Goal: Task Accomplishment & Management: Complete application form

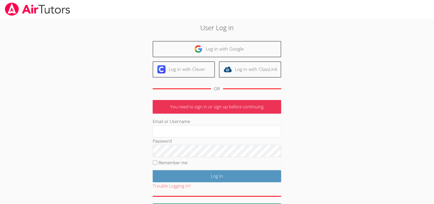
type input "mariesteinberg@live.com"
click at [182, 179] on input "Log in" at bounding box center [217, 176] width 129 height 12
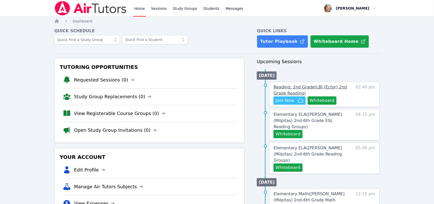
click at [315, 89] on span "Reading: 2nd Grade ( LBJ (Ector) 2nd Grade Reading )" at bounding box center [310, 89] width 73 height 11
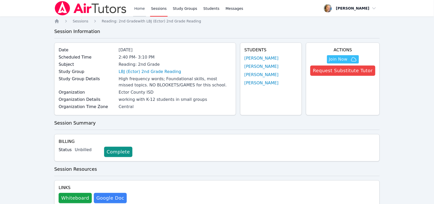
click at [138, 6] on link "Home" at bounding box center [139, 8] width 13 height 16
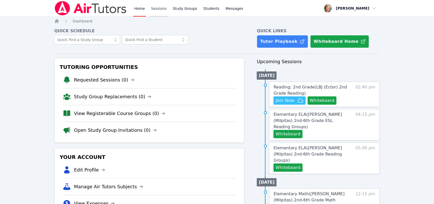
click at [159, 9] on link "Sessions" at bounding box center [159, 8] width 18 height 16
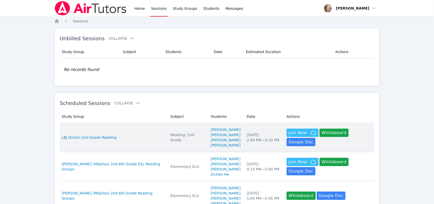
click at [180, 145] on td "Subject Reading: 2nd Grade" at bounding box center [188, 137] width 40 height 29
click at [247, 142] on div "Tue Oct 7 2:40 PM — 3:10 PM" at bounding box center [264, 137] width 34 height 10
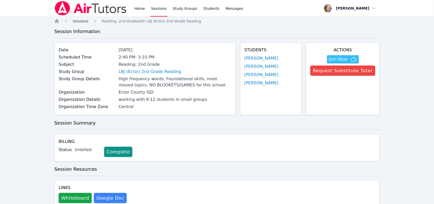
click at [77, 19] on span "Sessions" at bounding box center [81, 21] width 16 height 4
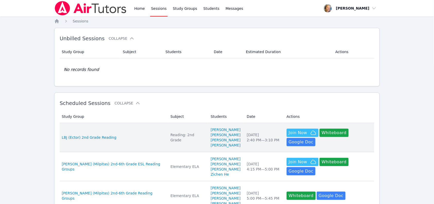
click at [244, 144] on td "Date Tue Oct 7 2:40 PM — 3:10 PM" at bounding box center [264, 137] width 40 height 29
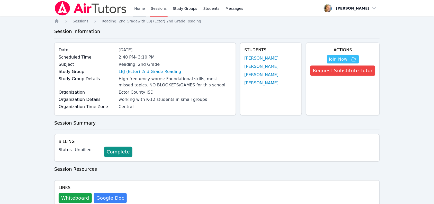
drag, startPoint x: 144, startPoint y: 8, endPoint x: 142, endPoint y: 14, distance: 6.4
click at [143, 8] on link "Home" at bounding box center [139, 8] width 13 height 16
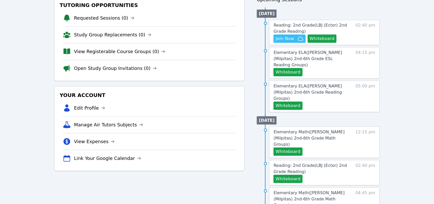
scroll to position [64, 0]
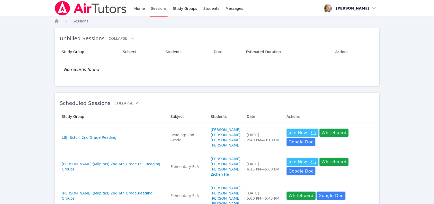
click at [147, 137] on div "LBJ (Ector) 2nd Grade Reading" at bounding box center [113, 137] width 103 height 5
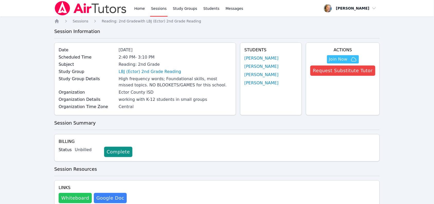
click at [79, 196] on button "Whiteboard" at bounding box center [75, 197] width 33 height 10
click at [341, 60] on span "Join Now" at bounding box center [338, 59] width 19 height 6
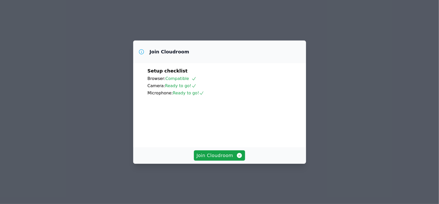
click at [220, 163] on div "Join Cloudroom" at bounding box center [219, 155] width 173 height 16
click at [222, 159] on span "Join Cloudroom" at bounding box center [220, 155] width 46 height 7
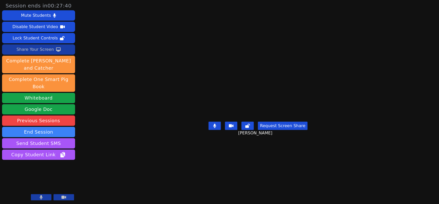
click at [63, 50] on button "Share Your Screen" at bounding box center [38, 49] width 73 height 10
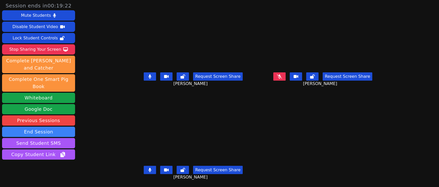
click at [144, 166] on button at bounding box center [150, 170] width 12 height 8
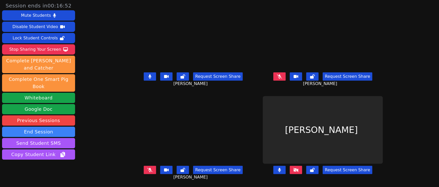
click at [282, 76] on icon at bounding box center [279, 76] width 5 height 4
click at [144, 79] on button at bounding box center [150, 76] width 12 height 8
click at [281, 77] on icon at bounding box center [279, 76] width 3 height 4
click at [145, 78] on button at bounding box center [150, 76] width 12 height 8
click at [299, 169] on icon at bounding box center [296, 170] width 5 height 4
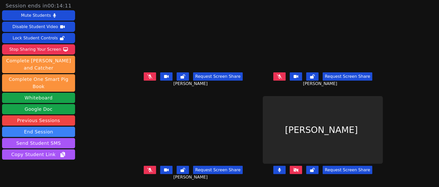
click at [299, 171] on icon at bounding box center [296, 170] width 5 height 4
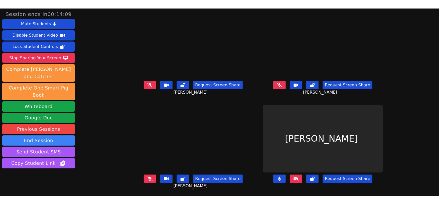
scroll to position [5, 0]
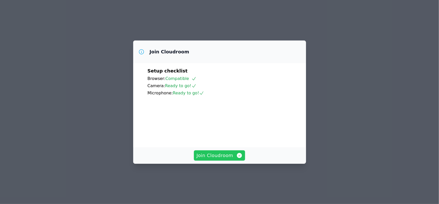
click at [219, 160] on button "Join Cloudroom" at bounding box center [219, 155] width 51 height 10
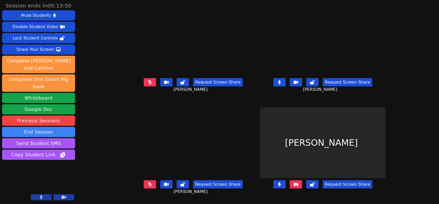
click at [281, 84] on icon at bounding box center [279, 82] width 3 height 4
click at [144, 187] on button at bounding box center [150, 184] width 12 height 8
click at [302, 187] on button at bounding box center [296, 184] width 12 height 8
click at [286, 188] on button at bounding box center [280, 184] width 12 height 8
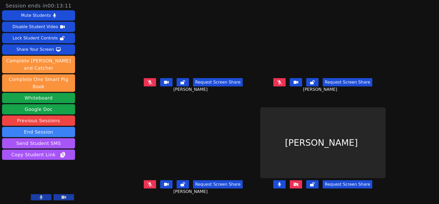
scroll to position [5, 0]
click at [144, 82] on button at bounding box center [150, 82] width 12 height 8
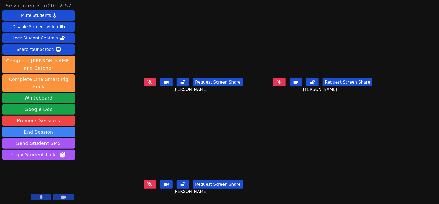
click at [147, 80] on icon at bounding box center [149, 82] width 5 height 4
drag, startPoint x: 142, startPoint y: 79, endPoint x: 288, endPoint y: 81, distance: 146.9
click at [286, 81] on button at bounding box center [280, 82] width 12 height 8
click at [147, 183] on icon at bounding box center [149, 184] width 5 height 4
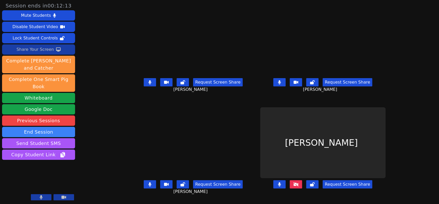
click at [43, 50] on div "Share Your Screen" at bounding box center [35, 49] width 38 height 8
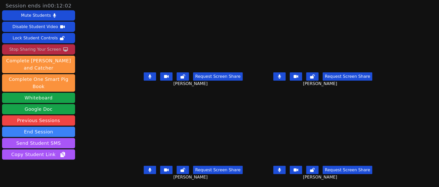
click at [280, 72] on button at bounding box center [280, 76] width 12 height 8
click at [144, 166] on button at bounding box center [150, 170] width 12 height 8
click at [146, 75] on button at bounding box center [150, 76] width 12 height 8
click at [144, 72] on button at bounding box center [150, 76] width 12 height 8
click at [144, 75] on button at bounding box center [150, 76] width 12 height 8
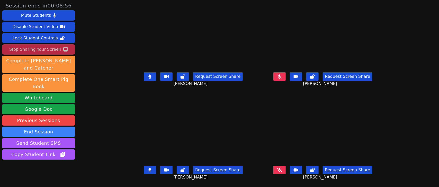
click at [281, 166] on button at bounding box center [280, 170] width 12 height 8
click at [282, 74] on icon at bounding box center [279, 76] width 5 height 4
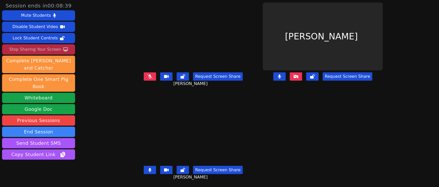
click at [144, 75] on button at bounding box center [150, 76] width 12 height 8
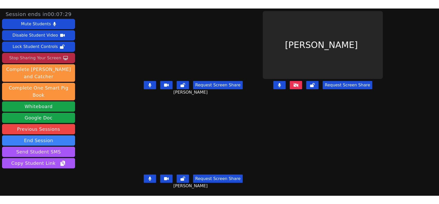
scroll to position [0, 0]
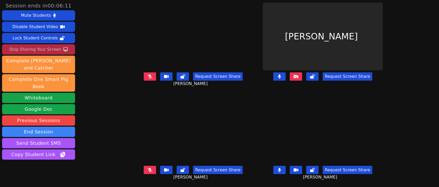
click at [286, 169] on button at bounding box center [280, 170] width 12 height 8
click at [282, 169] on icon at bounding box center [279, 170] width 5 height 4
drag, startPoint x: 143, startPoint y: 170, endPoint x: 149, endPoint y: 150, distance: 21.2
click at [147, 170] on icon at bounding box center [149, 170] width 5 height 4
click at [145, 75] on button at bounding box center [150, 76] width 12 height 8
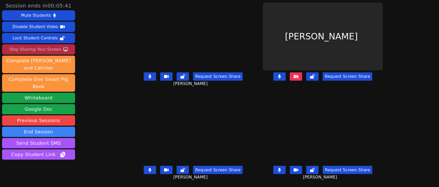
click at [302, 79] on button at bounding box center [296, 76] width 12 height 8
click at [286, 172] on button at bounding box center [280, 170] width 12 height 8
click at [148, 171] on icon at bounding box center [149, 170] width 3 height 4
click at [299, 75] on icon at bounding box center [296, 76] width 5 height 4
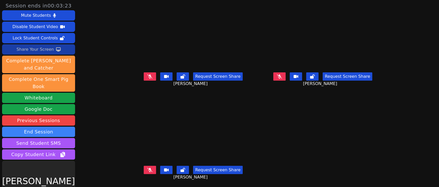
click at [53, 51] on button "Share Your Screen" at bounding box center [38, 49] width 73 height 10
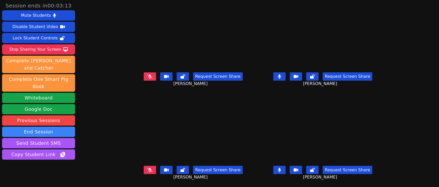
click at [287, 84] on div "Request Screen Share MILA’VAE TAVAREZ" at bounding box center [323, 80] width 126 height 21
click at [286, 80] on button at bounding box center [280, 76] width 12 height 8
click at [286, 172] on button at bounding box center [280, 170] width 12 height 8
click at [147, 170] on icon at bounding box center [149, 170] width 5 height 4
click at [144, 169] on button at bounding box center [150, 170] width 12 height 8
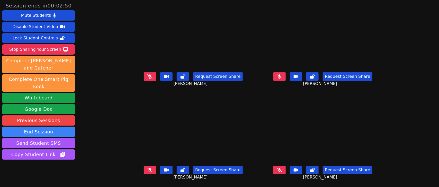
click at [286, 77] on button at bounding box center [280, 76] width 12 height 8
click at [145, 77] on button at bounding box center [150, 76] width 12 height 8
click at [148, 78] on icon at bounding box center [149, 76] width 3 height 4
click at [283, 169] on button at bounding box center [280, 170] width 12 height 8
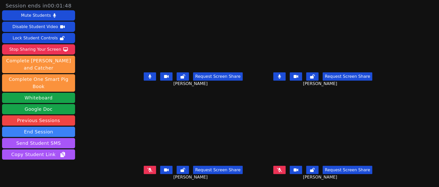
click at [147, 170] on icon at bounding box center [149, 170] width 5 height 4
click at [286, 173] on button at bounding box center [280, 170] width 12 height 8
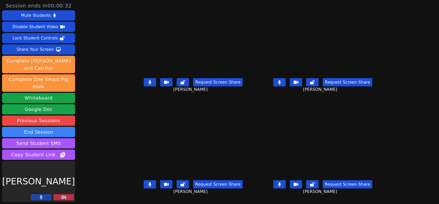
click at [66, 194] on button at bounding box center [64, 197] width 21 height 6
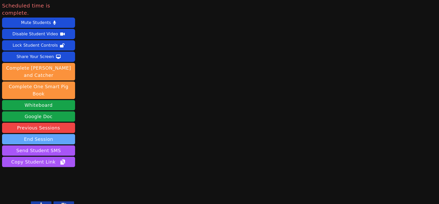
click at [34, 134] on button "End Session" at bounding box center [38, 139] width 73 height 10
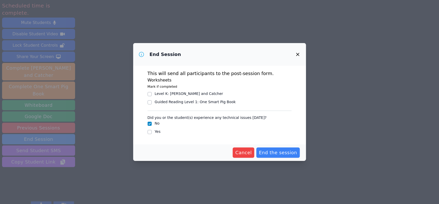
click at [184, 93] on div "Level K : Sam and Catcher" at bounding box center [189, 93] width 68 height 5
click at [152, 93] on input "Level K : Sam and Catcher" at bounding box center [150, 94] width 4 height 4
checkbox input "true"
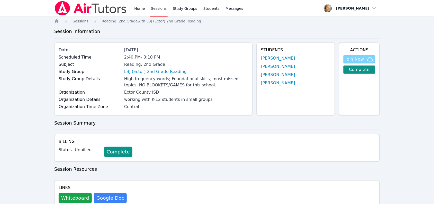
click at [363, 59] on span "Join Now" at bounding box center [355, 59] width 19 height 6
click at [53, 21] on div "Home Sessions Study Groups Students Messages Open user menu [PERSON_NAME] Open …" at bounding box center [217, 200] width 434 height 400
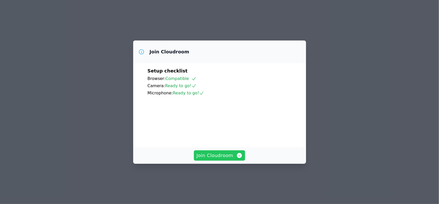
click at [219, 159] on span "Join Cloudroom" at bounding box center [220, 155] width 46 height 7
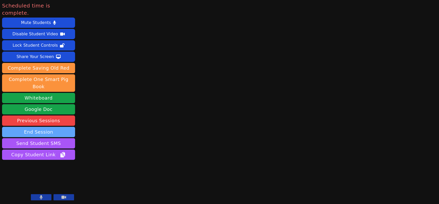
click at [38, 127] on button "End Session" at bounding box center [38, 132] width 73 height 10
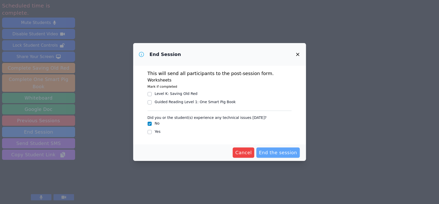
click at [274, 150] on span "End the session" at bounding box center [278, 152] width 38 height 7
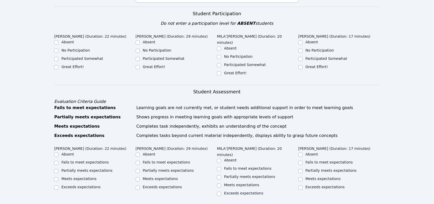
scroll to position [96, 0]
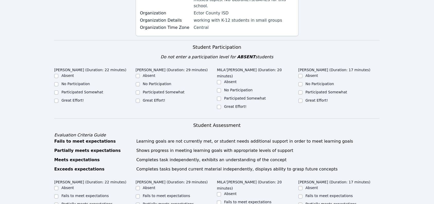
click at [74, 98] on label "Great Effort!" at bounding box center [72, 100] width 22 height 4
click at [58, 99] on input "Great Effort!" at bounding box center [56, 101] width 4 height 4
checkbox input "true"
click at [148, 98] on label "Great Effort!" at bounding box center [154, 100] width 22 height 4
click at [140, 99] on input "Great Effort!" at bounding box center [138, 101] width 4 height 4
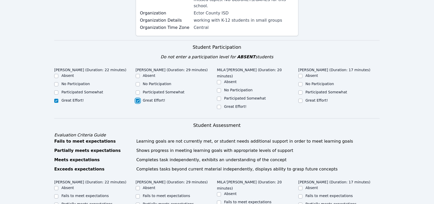
checkbox input "true"
click at [239, 104] on label "Great Effort!" at bounding box center [235, 106] width 22 height 4
click at [221, 105] on input "Great Effort!" at bounding box center [219, 107] width 4 height 4
checkbox input "true"
click at [314, 98] on label "Great Effort!" at bounding box center [317, 100] width 22 height 4
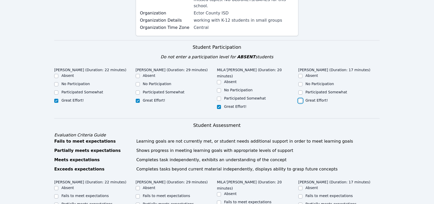
click at [303, 99] on input "Great Effort!" at bounding box center [301, 101] width 4 height 4
checkbox input "true"
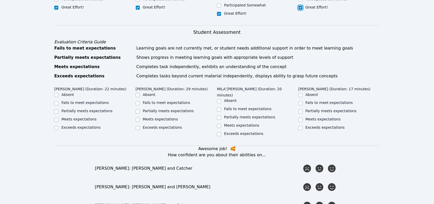
scroll to position [193, 0]
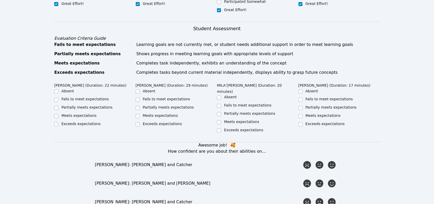
drag, startPoint x: 323, startPoint y: 104, endPoint x: 280, endPoint y: 97, distance: 43.8
click at [322, 113] on label "Meets expectations" at bounding box center [323, 115] width 35 height 4
click at [303, 114] on input "Meets expectations" at bounding box center [301, 116] width 4 height 4
checkbox input "true"
drag, startPoint x: 249, startPoint y: 102, endPoint x: 244, endPoint y: 103, distance: 4.7
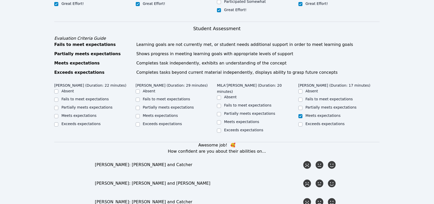
click at [249, 120] on label "Meets expectations" at bounding box center [241, 122] width 35 height 4
click at [221, 120] on input "Meets expectations" at bounding box center [219, 122] width 4 height 4
checkbox input "true"
drag, startPoint x: 162, startPoint y: 104, endPoint x: 159, endPoint y: 104, distance: 3.3
click at [161, 113] on label "Meets expectations" at bounding box center [160, 115] width 35 height 4
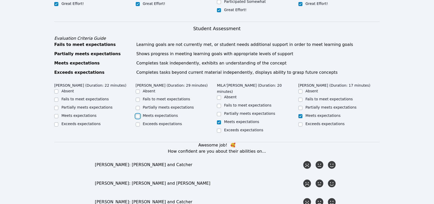
click at [140, 114] on input "Meets expectations" at bounding box center [138, 116] width 4 height 4
checkbox input "true"
click at [80, 113] on label "Meets expectations" at bounding box center [78, 115] width 35 height 4
click at [58, 114] on input "Meets expectations" at bounding box center [56, 116] width 4 height 4
checkbox input "true"
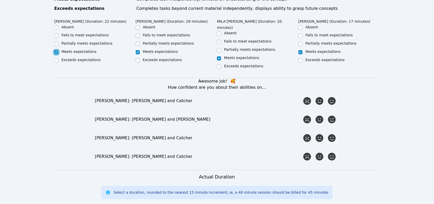
scroll to position [257, 0]
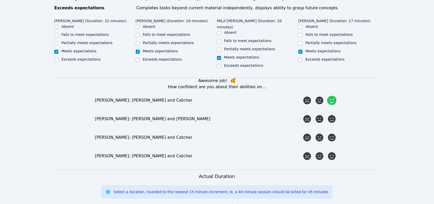
drag, startPoint x: 337, startPoint y: 82, endPoint x: 331, endPoint y: 98, distance: 17.2
click at [336, 96] on icon at bounding box center [332, 100] width 9 height 9
click at [0, 0] on input "radio" at bounding box center [0, 0] width 0 height 0
click at [330, 114] on icon at bounding box center [332, 118] width 9 height 9
click at [0, 0] on input "radio" at bounding box center [0, 0] width 0 height 0
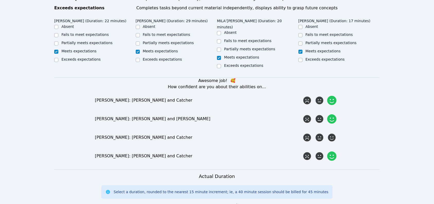
drag, startPoint x: 331, startPoint y: 117, endPoint x: 333, endPoint y: 137, distance: 20.5
click at [331, 134] on icon at bounding box center [332, 138] width 8 height 8
click at [0, 0] on input "radio" at bounding box center [0, 0] width 0 height 0
click at [333, 151] on icon at bounding box center [332, 155] width 9 height 9
click at [0, 0] on input "radio" at bounding box center [0, 0] width 0 height 0
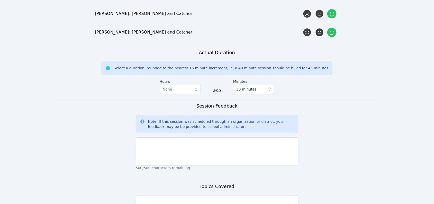
scroll to position [386, 0]
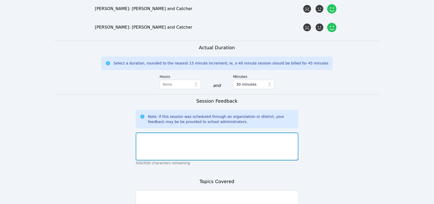
click at [214, 132] on textarea at bounding box center [217, 146] width 163 height 28
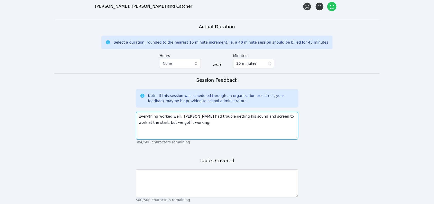
scroll to position [418, 0]
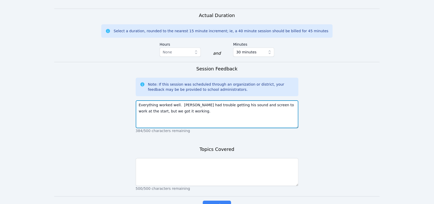
type textarea "Everything worked well. Jonas had trouble getting his sound and screen to work …"
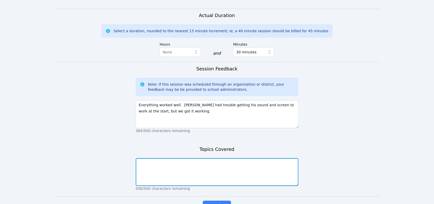
click at [199, 158] on textarea at bounding box center [217, 172] width 163 height 28
click at [245, 158] on textarea "We read a Level K fluency. The students needed help with the silent-gh- in" at bounding box center [217, 172] width 163 height 28
click at [263, 158] on textarea "We read a Level K fluency. The students needed help with the silen t-gh- in" at bounding box center [217, 172] width 163 height 28
click at [247, 158] on textarea "We read a Level K fluency. The students needed help with the silen t-gh- in" at bounding box center [217, 172] width 163 height 28
click at [260, 158] on textarea "We read a Level K fluency. The students needed help with the silent -gh- in" at bounding box center [217, 172] width 163 height 28
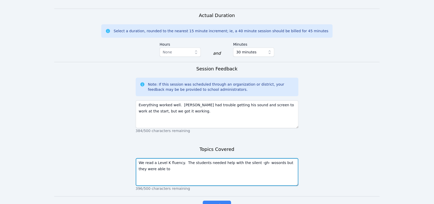
drag, startPoint x: 260, startPoint y: 145, endPoint x: 259, endPoint y: 141, distance: 4.7
click at [214, 158] on textarea "We read a Level K fluency. The students needed help with the silent -gh- words …" at bounding box center [217, 172] width 163 height 28
click at [166, 158] on textarea "We read a Level K fluency. The students needed help with the silent -gh- words …" at bounding box center [217, 172] width 163 height 28
click at [207, 158] on textarea "We read a Level K fluency. The students needed help with the silent -gh- words …" at bounding box center [217, 172] width 163 height 28
type textarea "We read a Level K fluency. The students needed help with the silent -gh- words …"
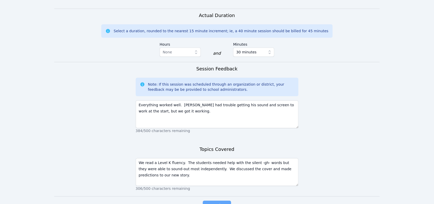
click at [220, 202] on span "Complete" at bounding box center [217, 205] width 23 height 7
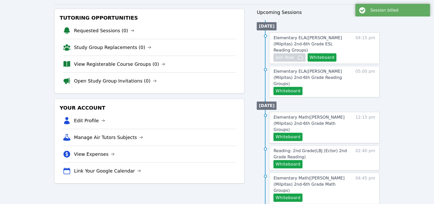
scroll to position [62, 0]
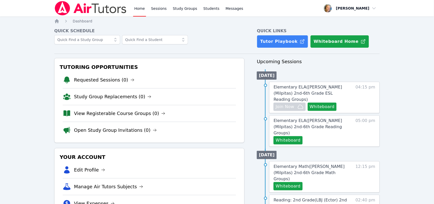
drag, startPoint x: 0, startPoint y: 0, endPoint x: 342, endPoint y: 90, distance: 353.8
click at [342, 89] on span "Elementary ELA ( Sinnott (Milpitas) 2nd-6th Grade ESL Reading Groups )" at bounding box center [308, 92] width 69 height 17
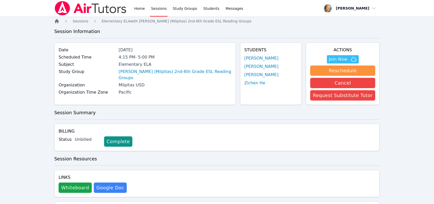
click at [57, 23] on icon "Breadcrumb" at bounding box center [56, 21] width 5 height 5
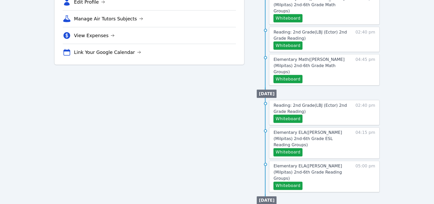
scroll to position [199, 0]
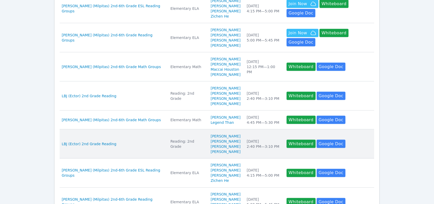
scroll to position [64, 0]
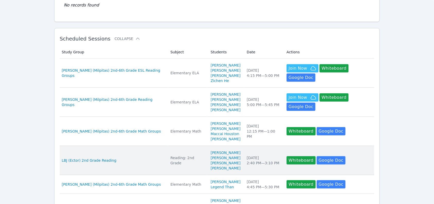
click at [244, 165] on td "Date [DATE] 2:40 PM — 3:10 PM" at bounding box center [264, 160] width 40 height 29
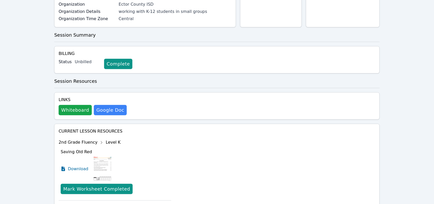
scroll to position [96, 0]
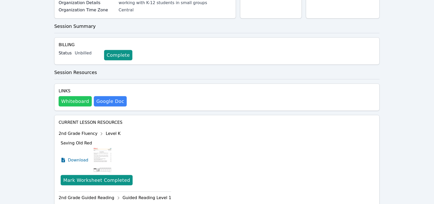
click at [76, 103] on button "Whiteboard" at bounding box center [75, 101] width 33 height 10
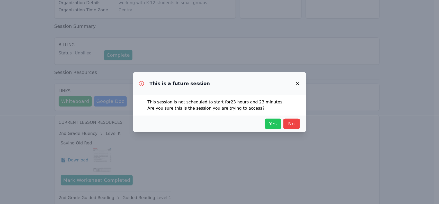
click at [268, 124] on span "Yes" at bounding box center [273, 123] width 11 height 7
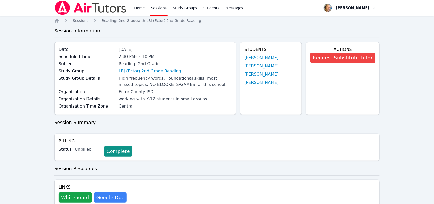
scroll to position [0, 0]
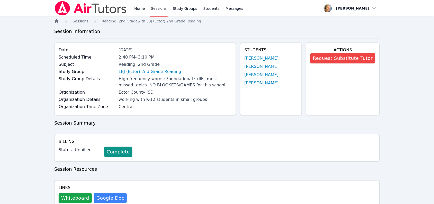
click at [56, 22] on icon "Breadcrumb" at bounding box center [57, 21] width 4 height 4
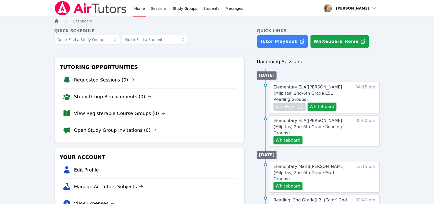
click at [57, 23] on icon "Breadcrumb" at bounding box center [57, 21] width 4 height 4
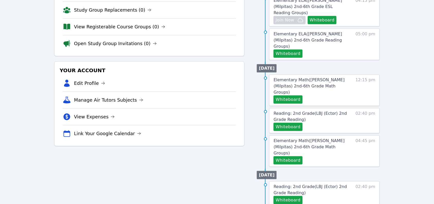
scroll to position [161, 0]
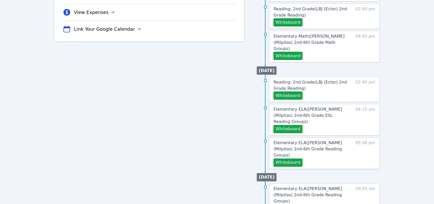
scroll to position [193, 0]
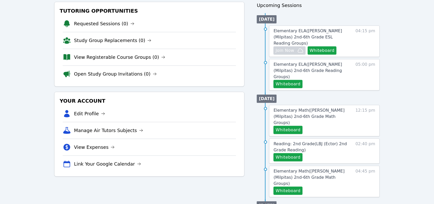
scroll to position [32, 0]
